Goal: Check status: Check status

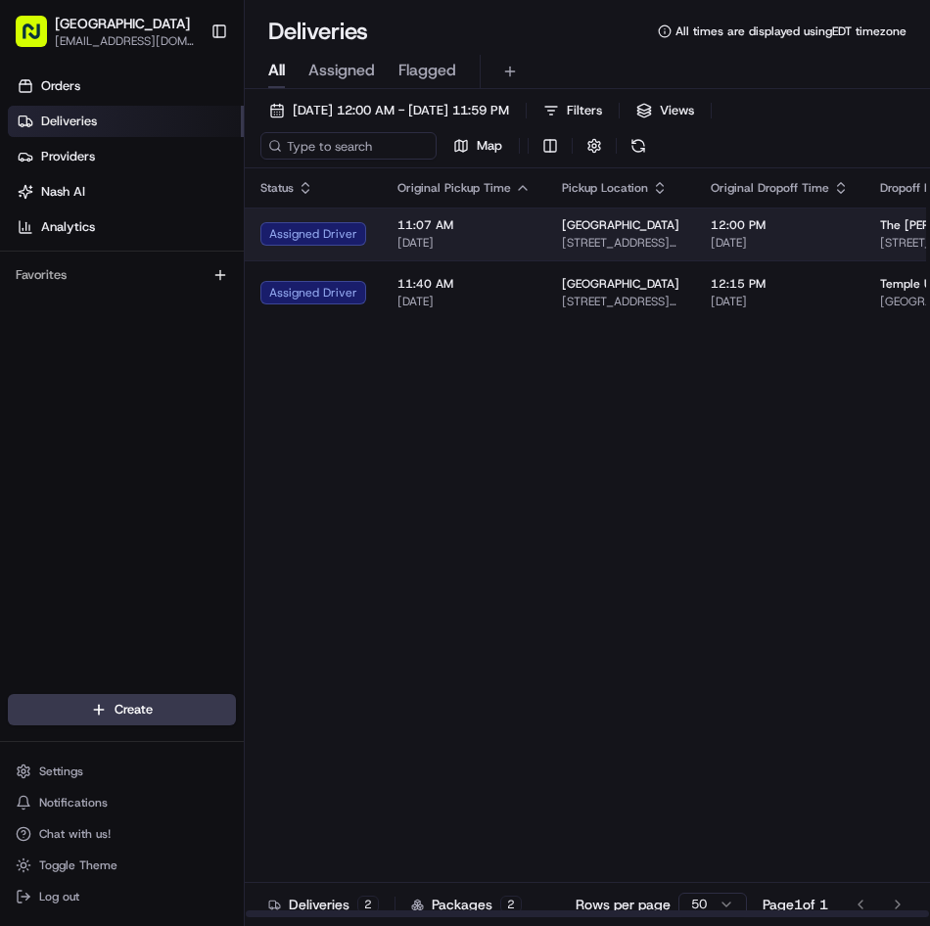
click at [435, 225] on span "11:07 AM" at bounding box center [463, 225] width 133 height 16
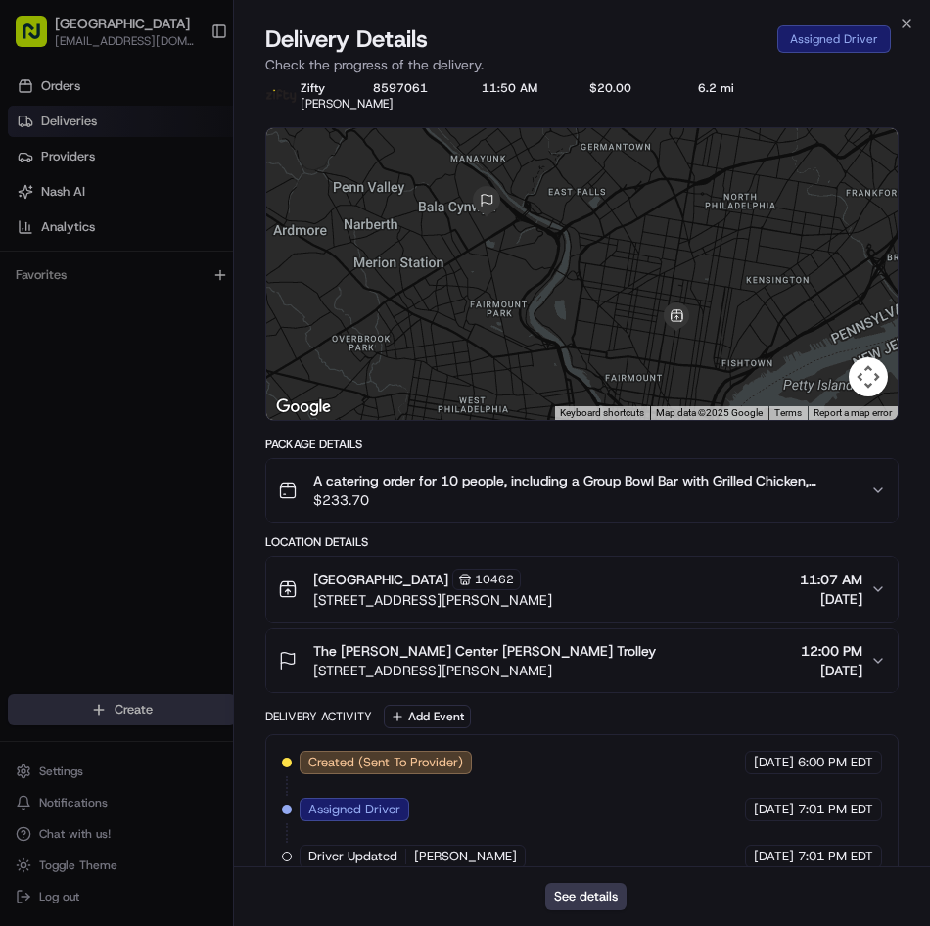
scroll to position [77, 0]
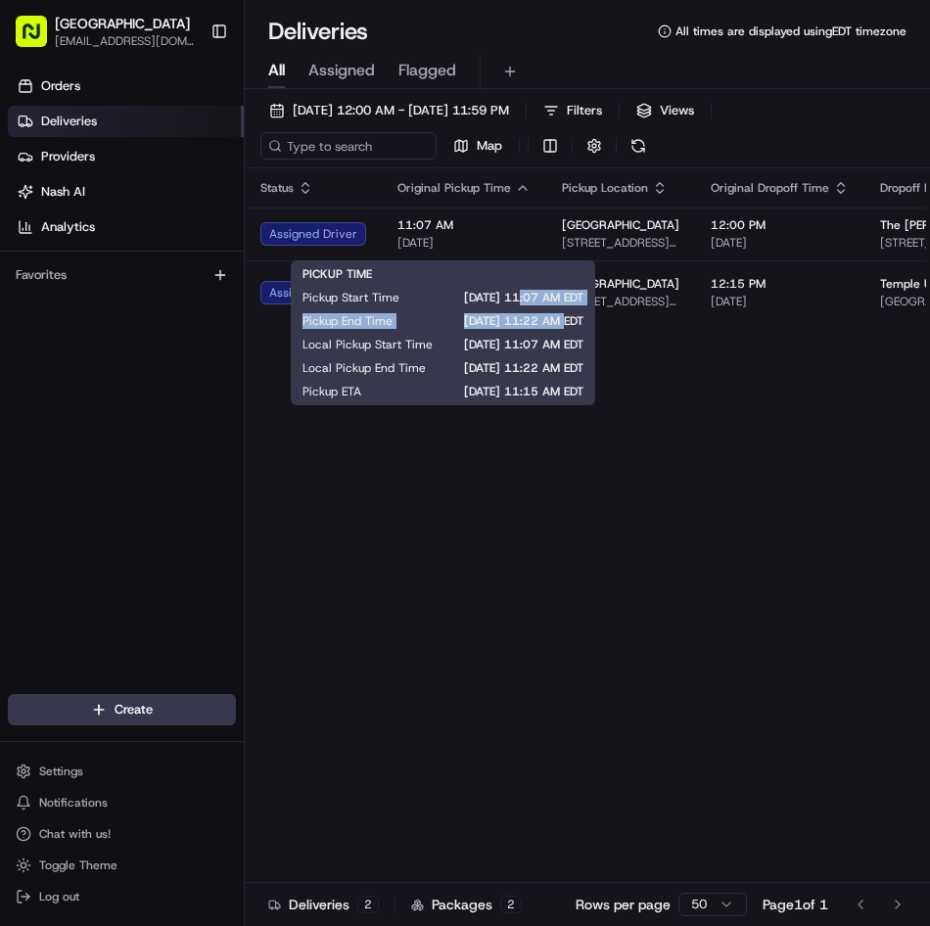
drag, startPoint x: 527, startPoint y: 295, endPoint x: 570, endPoint y: 326, distance: 53.3
click at [570, 326] on div "PICKUP TIME Pickup Start Time [DATE] 11:07 AM EDT Pickup End Time [DATE] 11:22 …" at bounding box center [442, 332] width 281 height 133
